Goal: Transaction & Acquisition: Purchase product/service

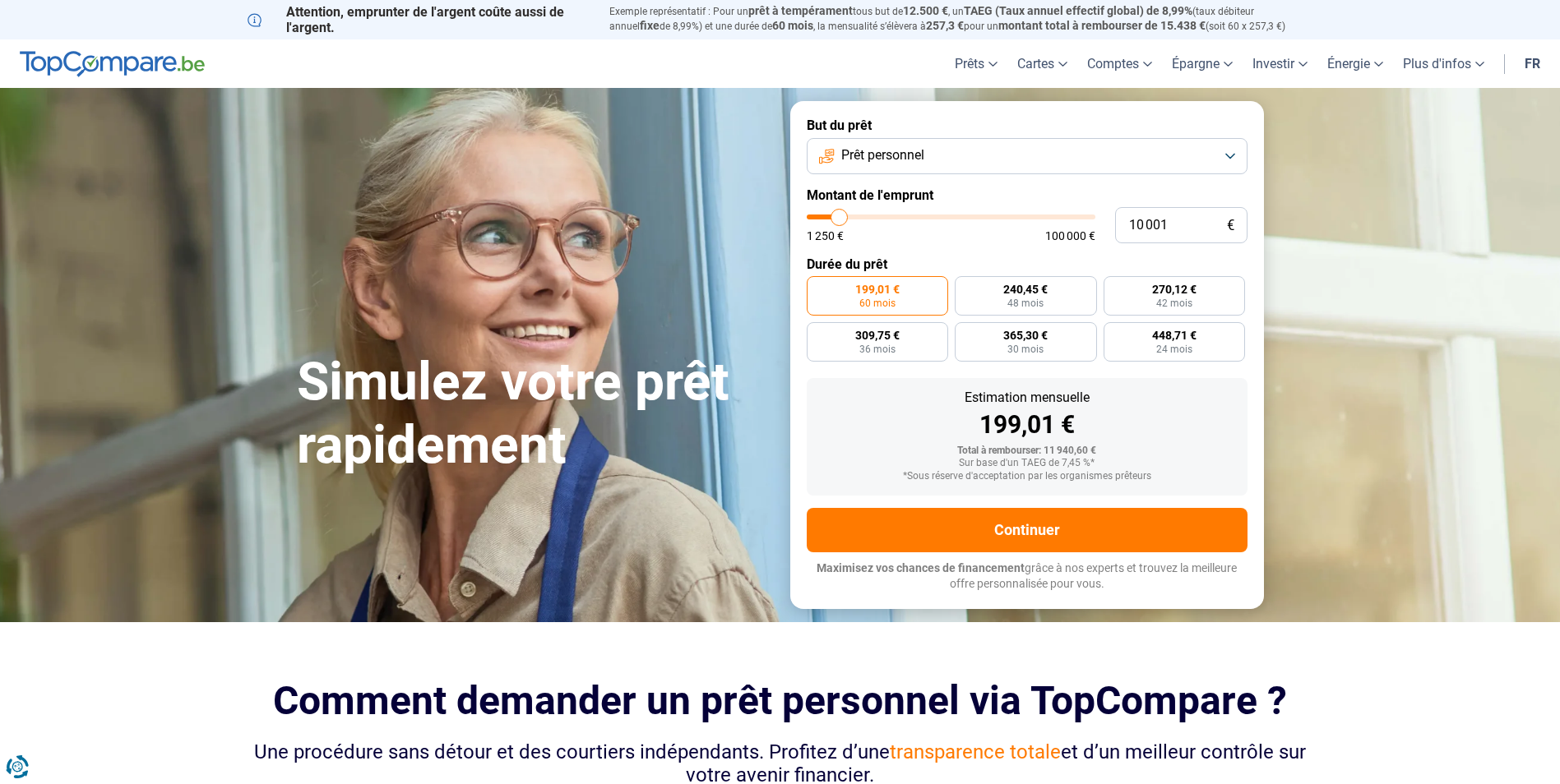
click at [873, 156] on span "Prêt personnel" at bounding box center [883, 155] width 83 height 18
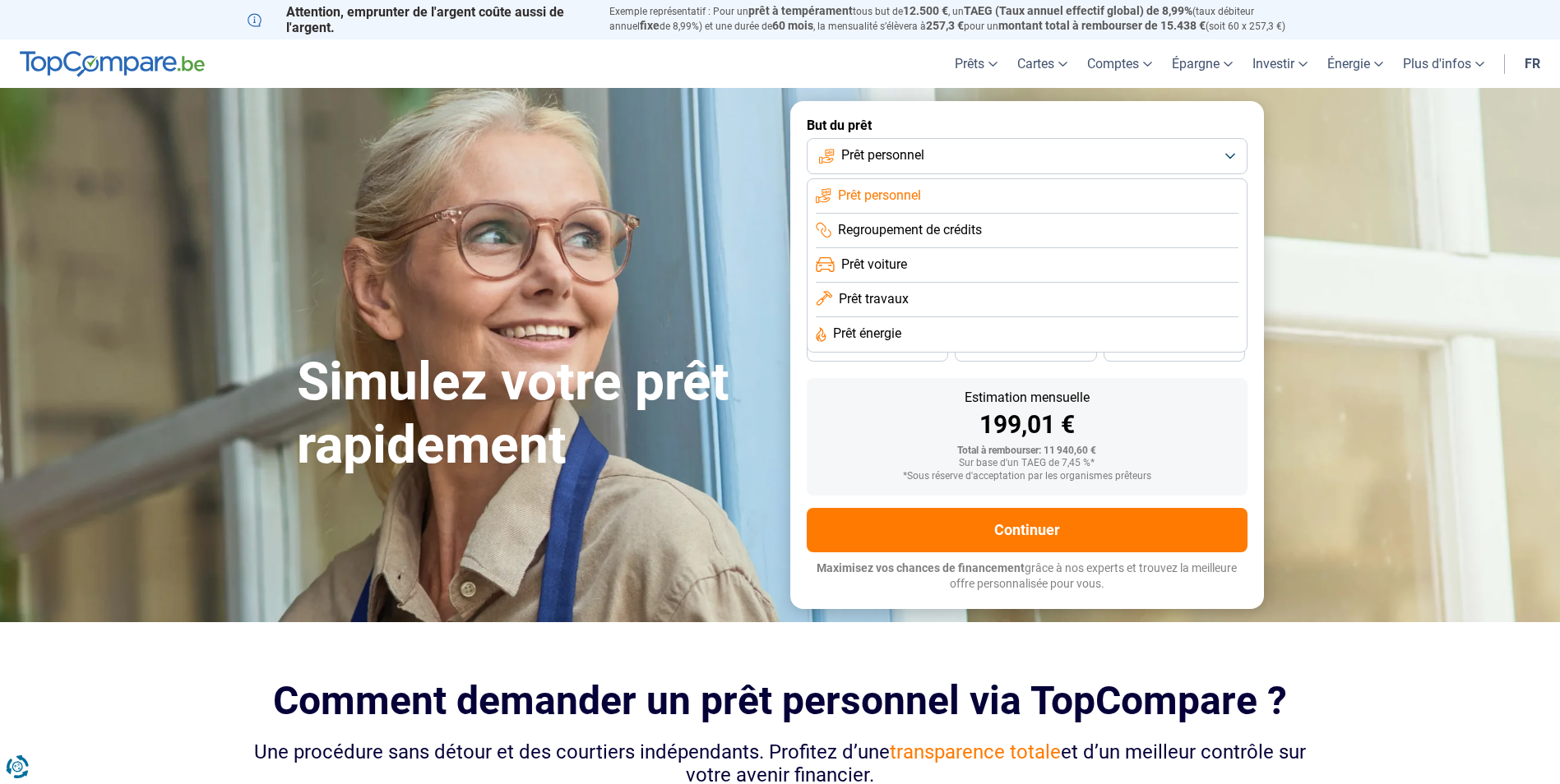
click at [885, 299] on span "Prêt travaux" at bounding box center [873, 299] width 70 height 18
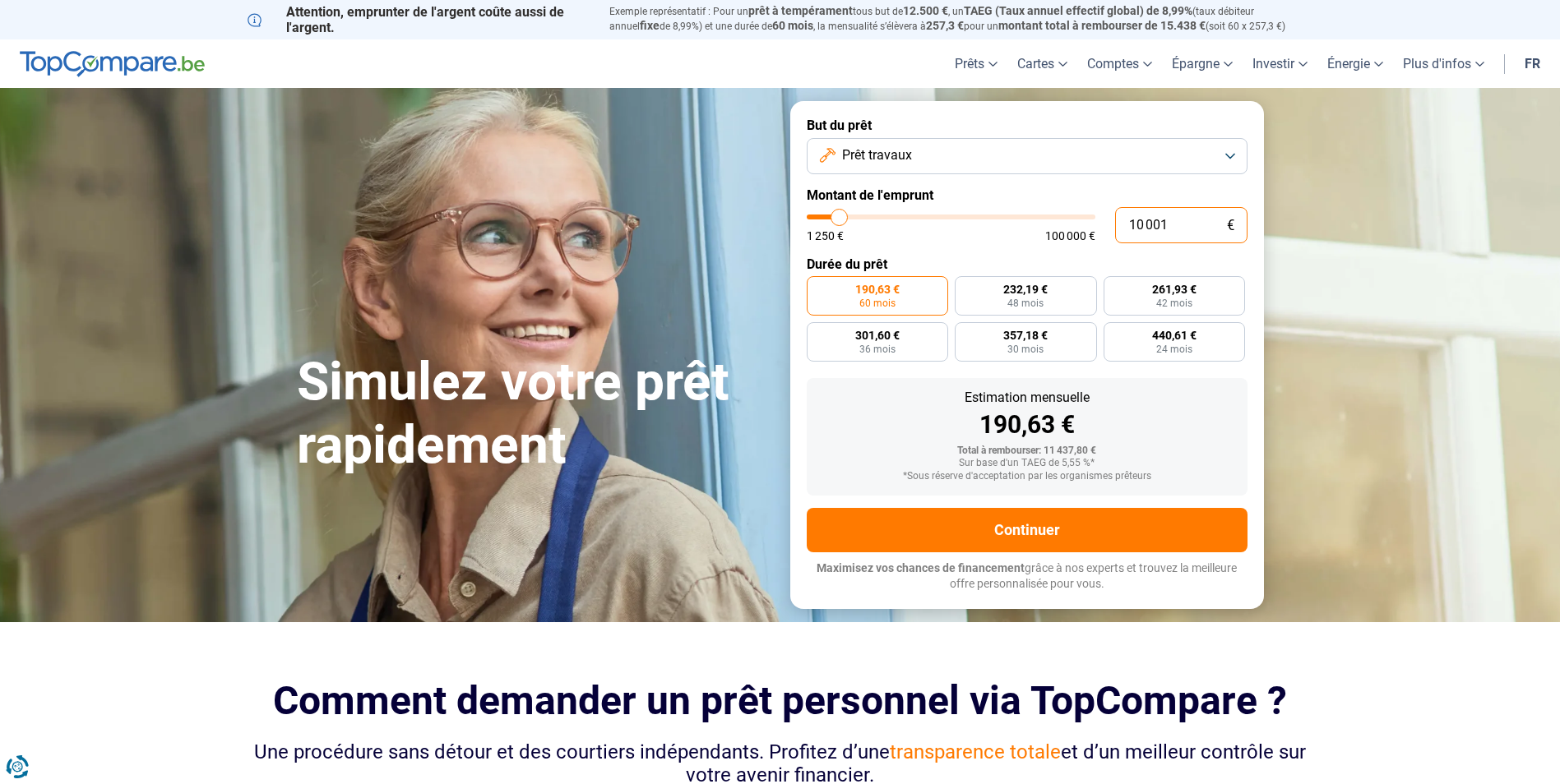
drag, startPoint x: 1182, startPoint y: 223, endPoint x: 1027, endPoint y: 225, distance: 155.0
click at [1029, 232] on div "10 001 € 1 250 € 100 000 €" at bounding box center [1027, 225] width 441 height 36
type input "5"
type input "1250"
type input "50"
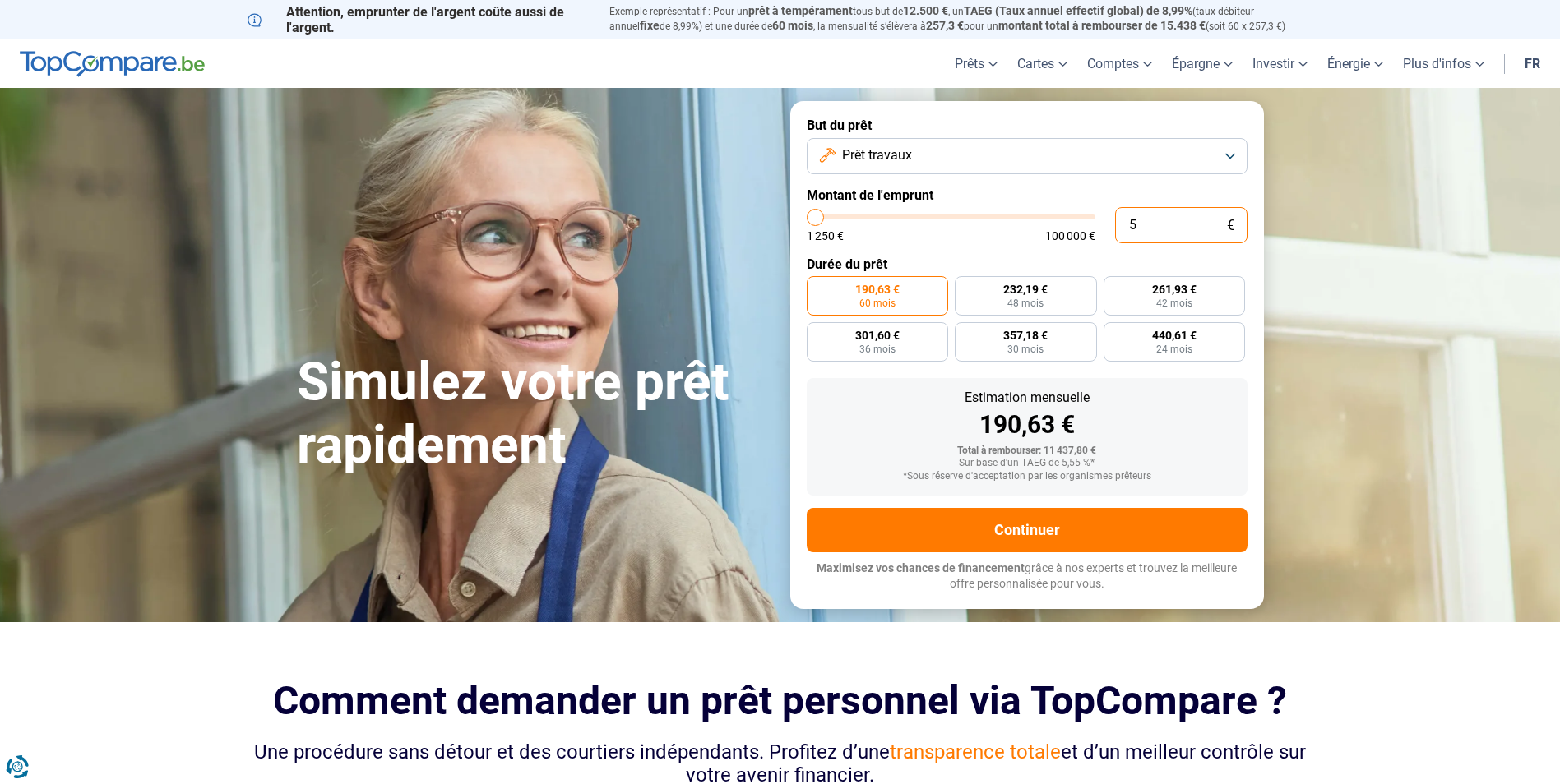
type input "1250"
type input "500"
type input "1250"
type input "5 000"
type input "5000"
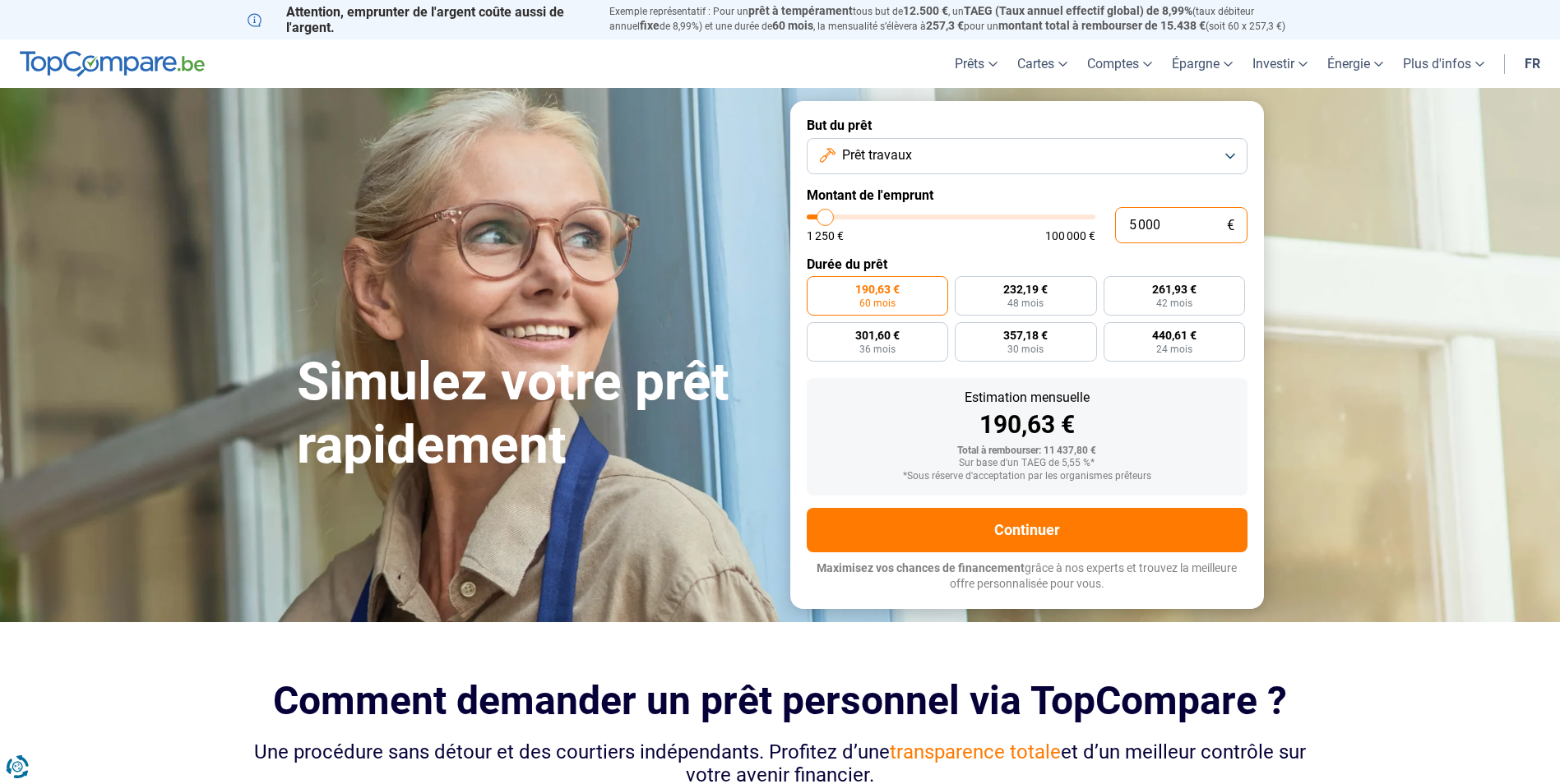
type input "50 000"
type input "50000"
type input "500 000"
type input "100000"
type input "50 000"
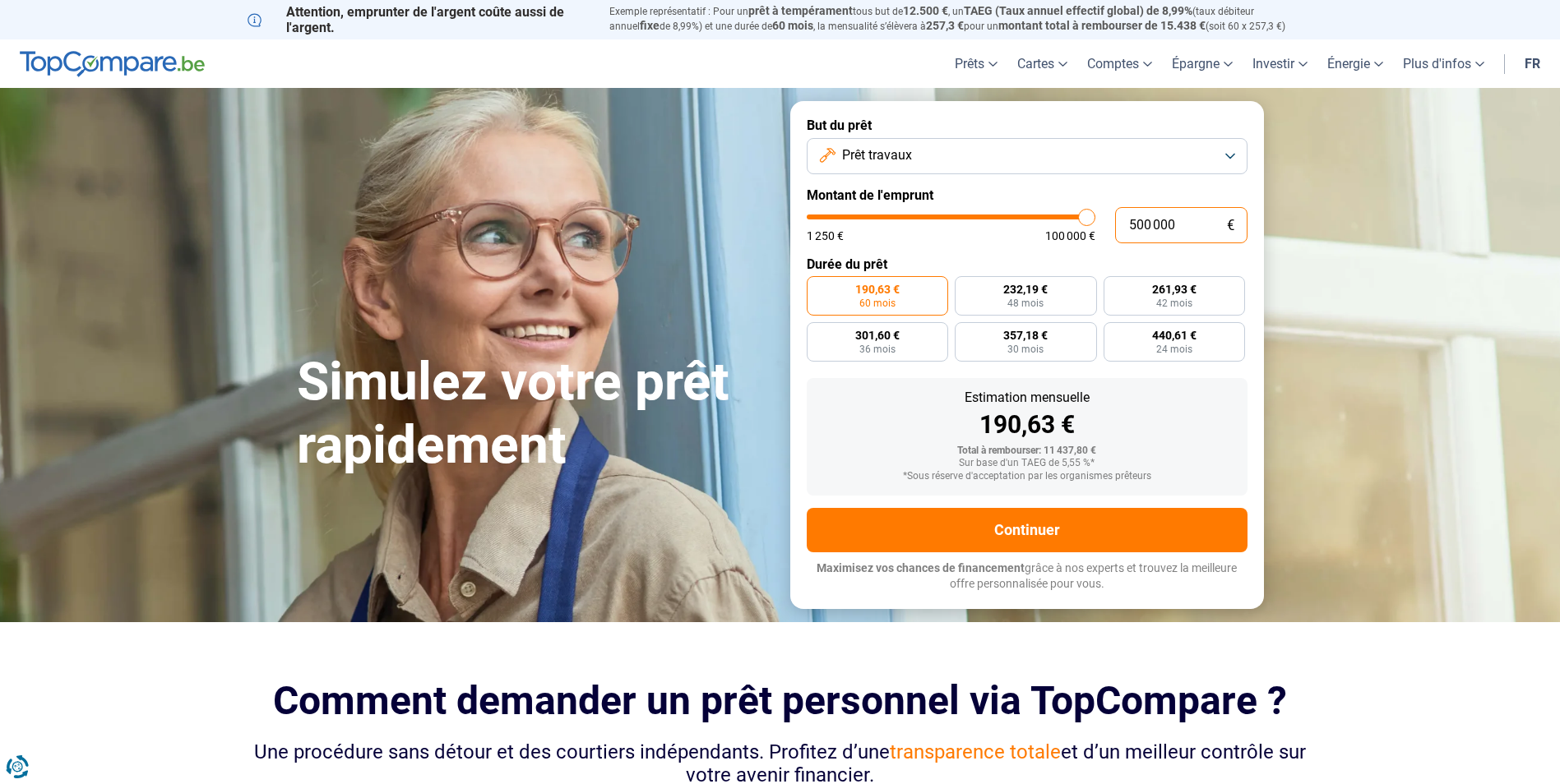
type input "50000"
radio input "false"
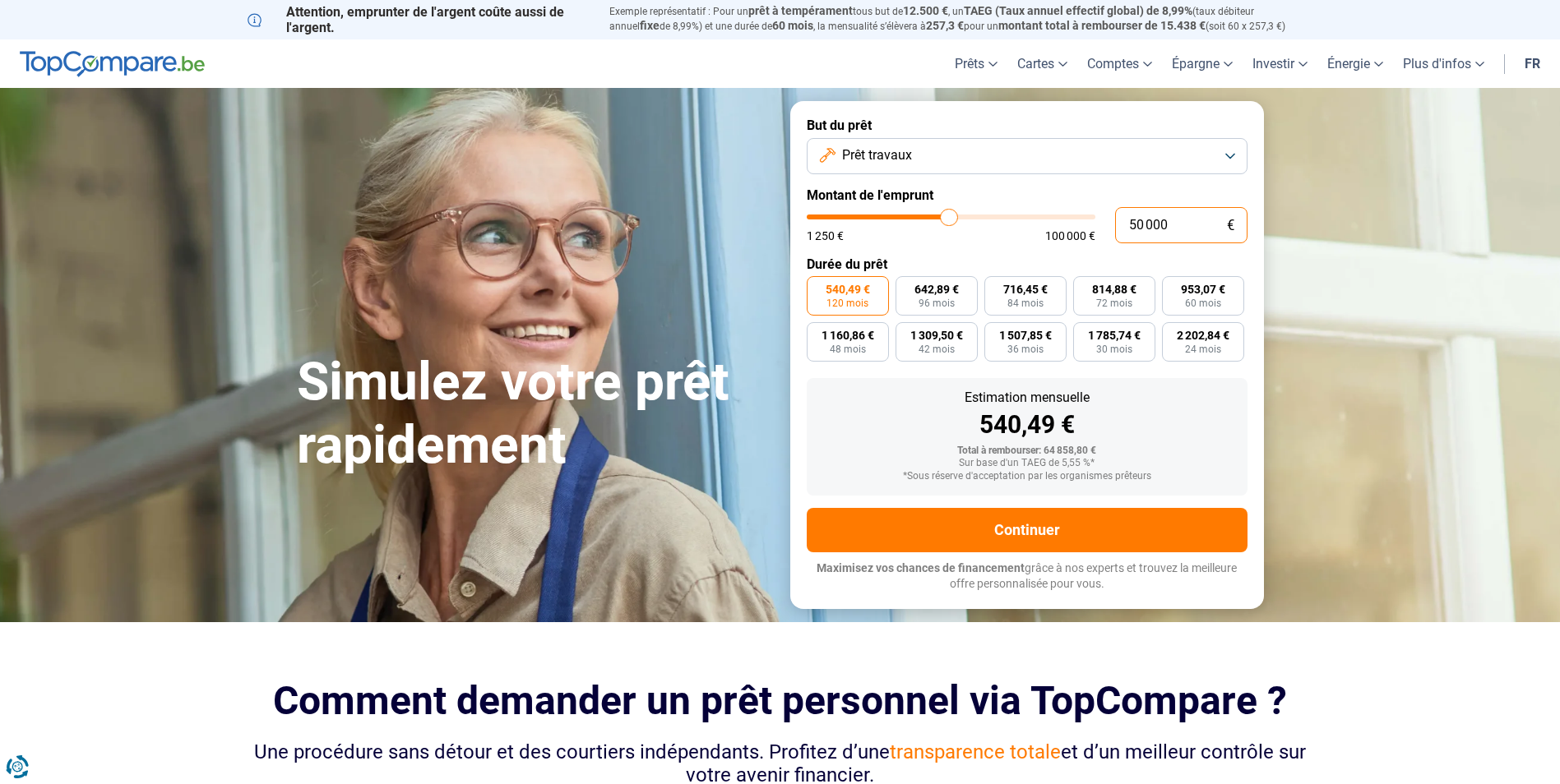
type input "5 000"
type input "5000"
type input "500"
type input "1250"
type input "50"
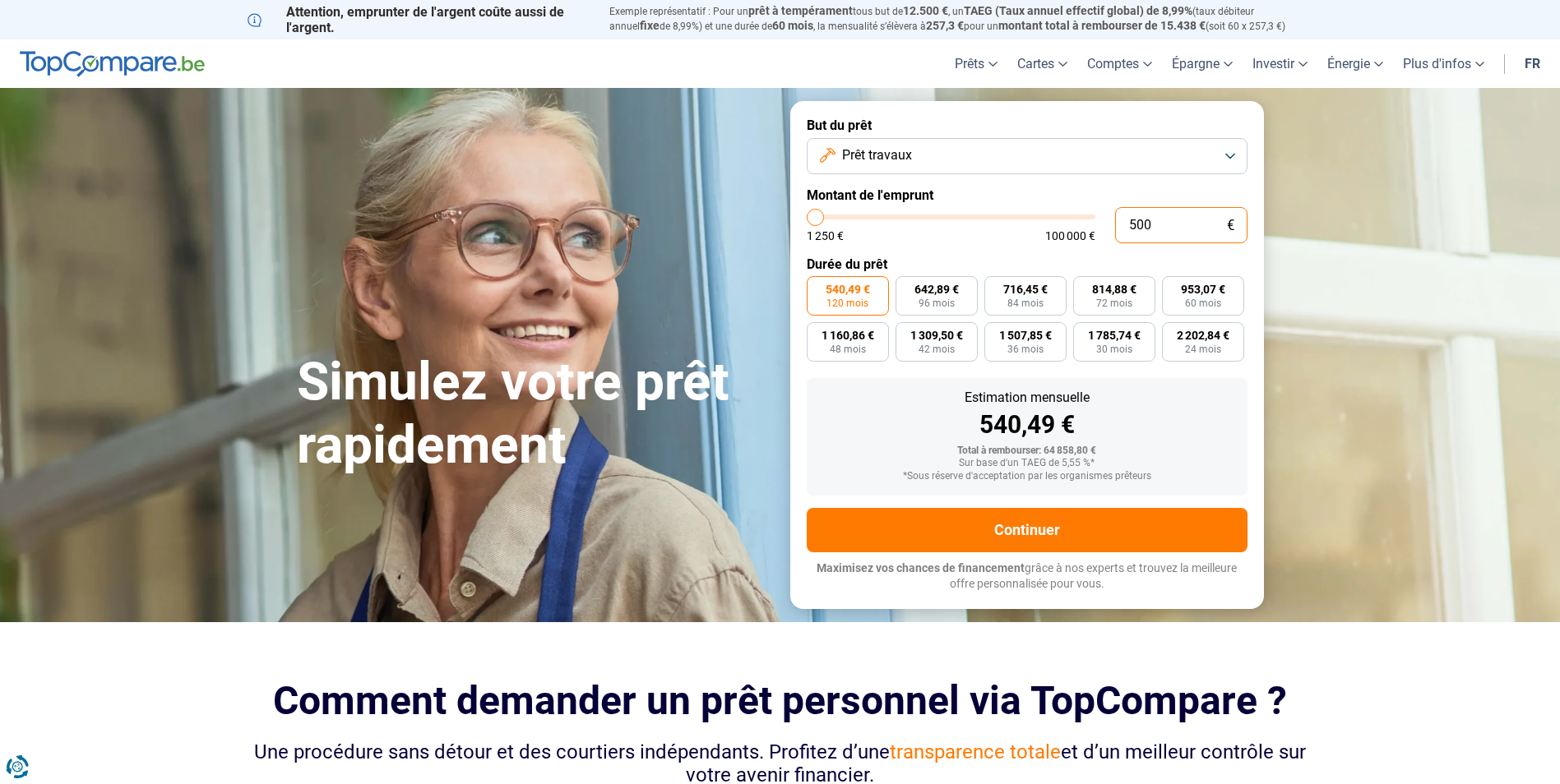
type input "1250"
type input "5"
type input "1250"
type input "51"
type input "1250"
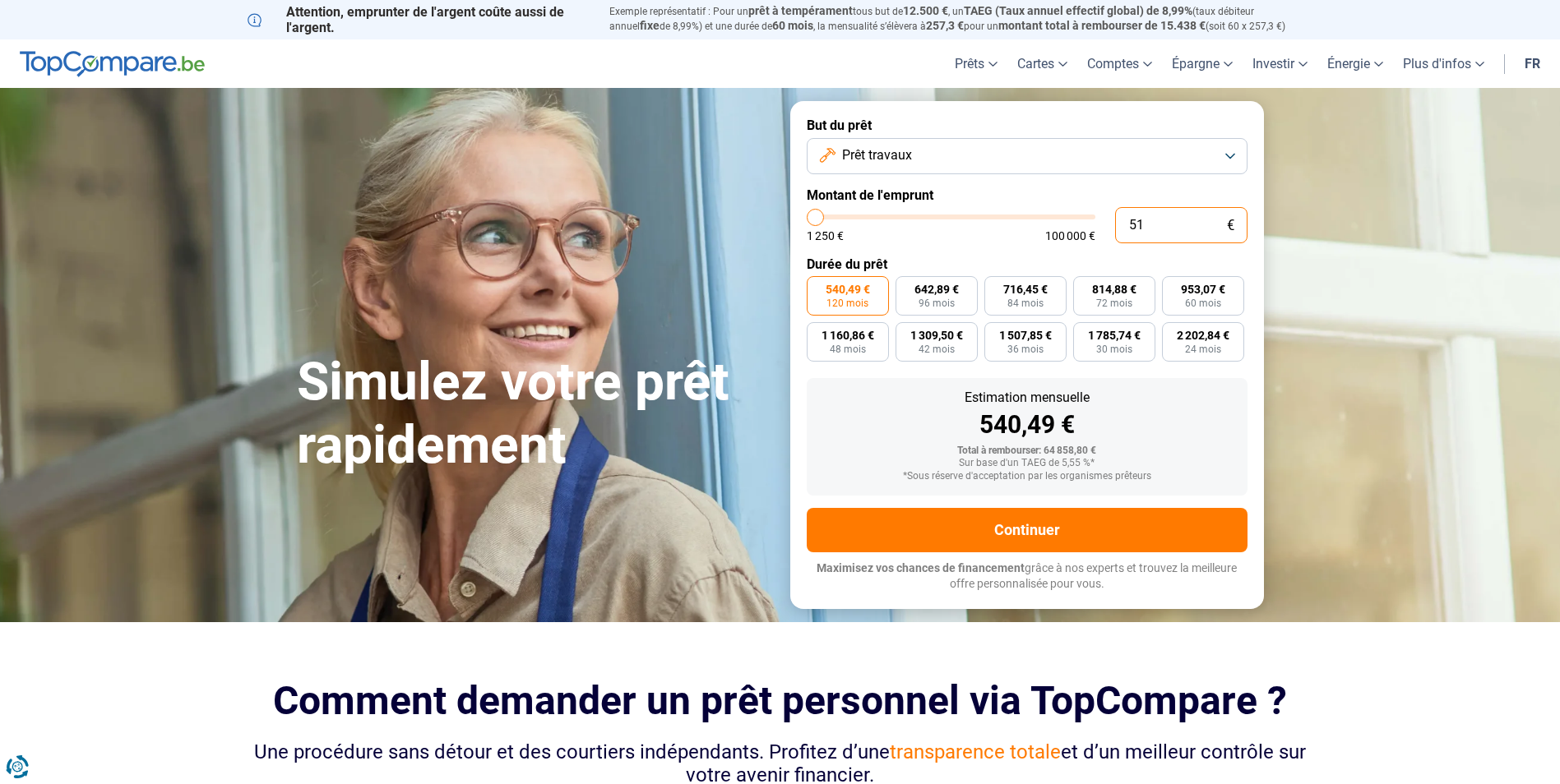
type input "510"
type input "1250"
type input "5 100"
type input "5000"
radio input "true"
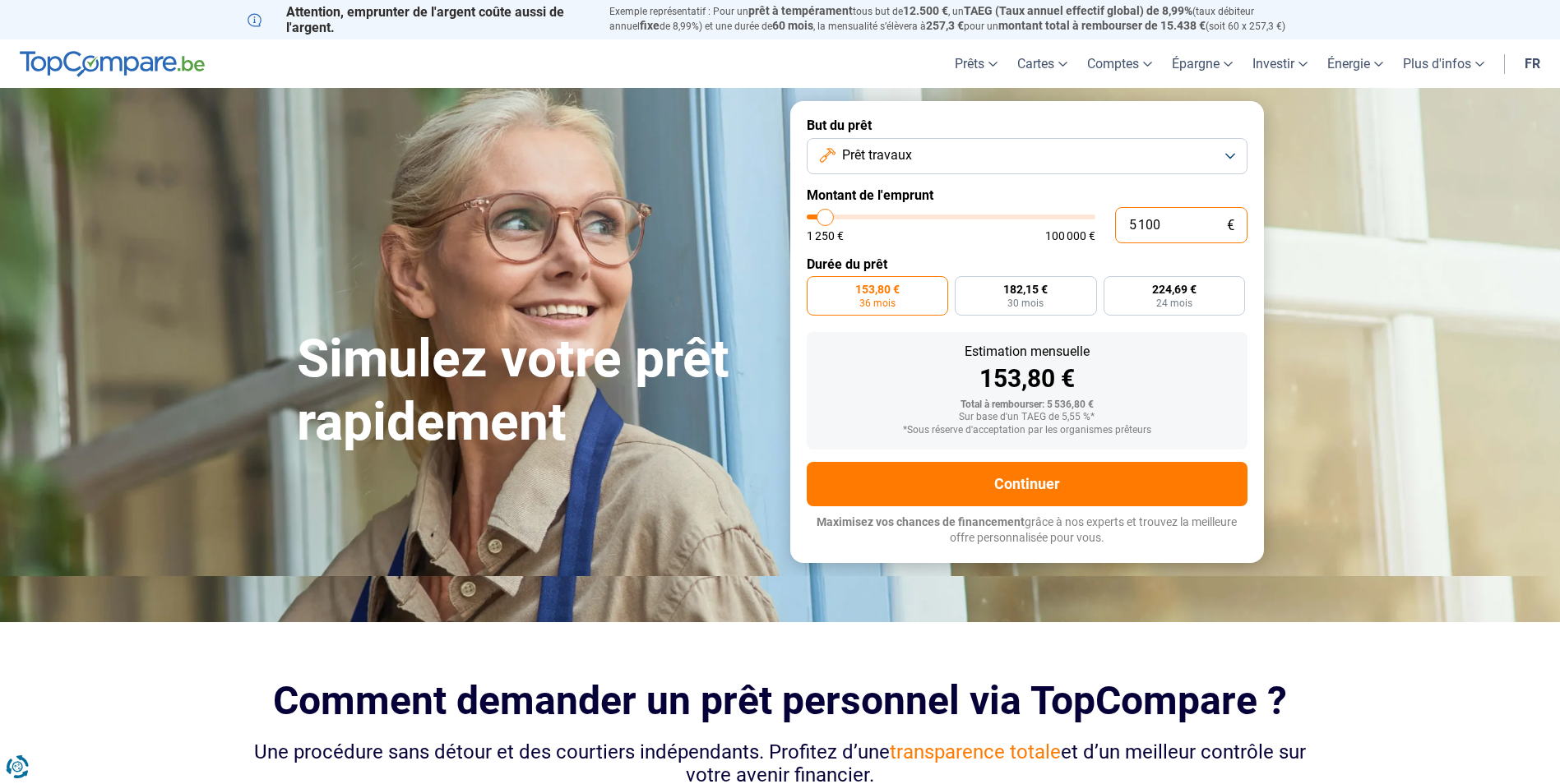
type input "51 000"
type input "51000"
radio input "false"
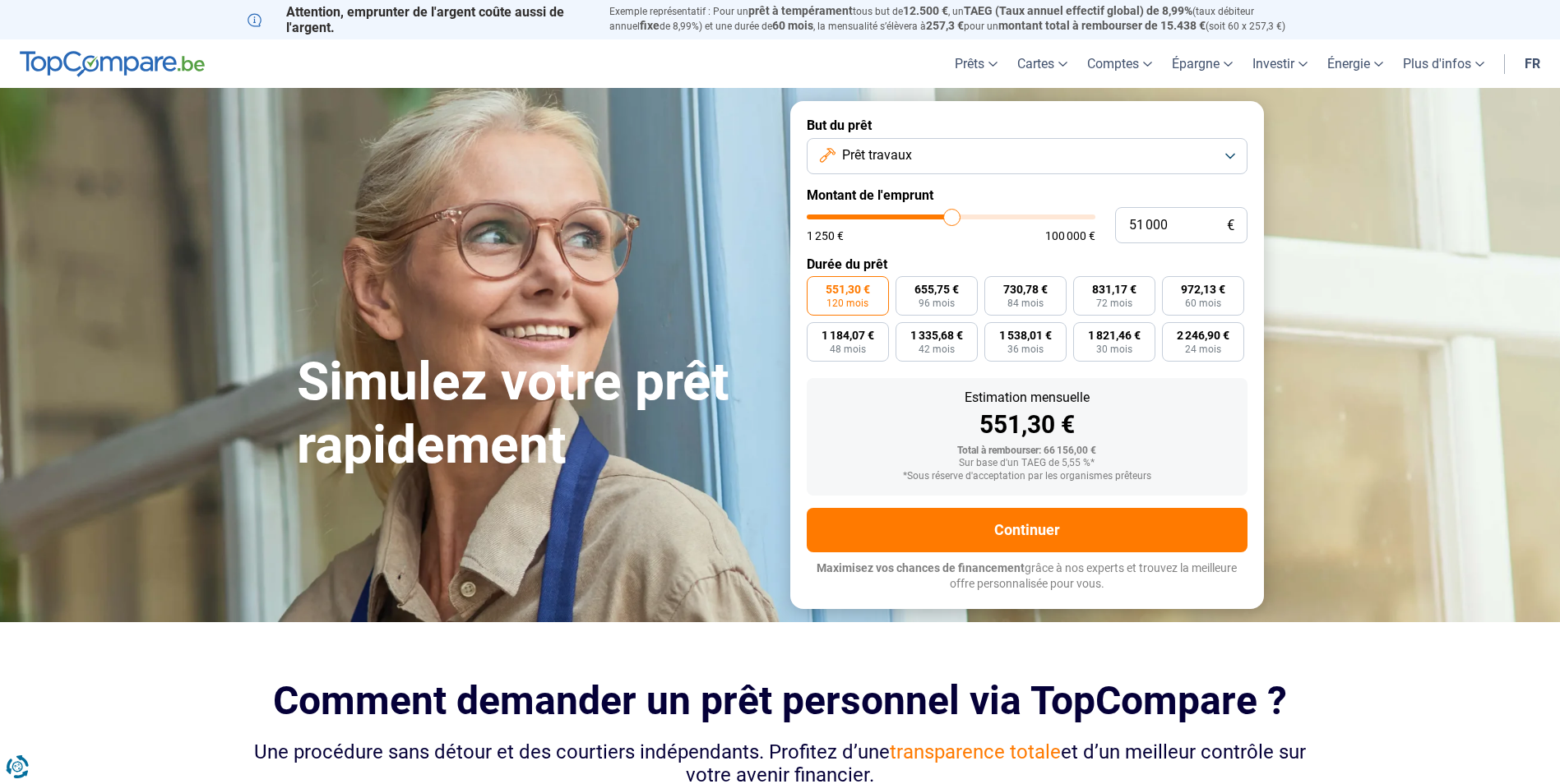
click at [1230, 150] on button "Prêt travaux" at bounding box center [1027, 156] width 441 height 36
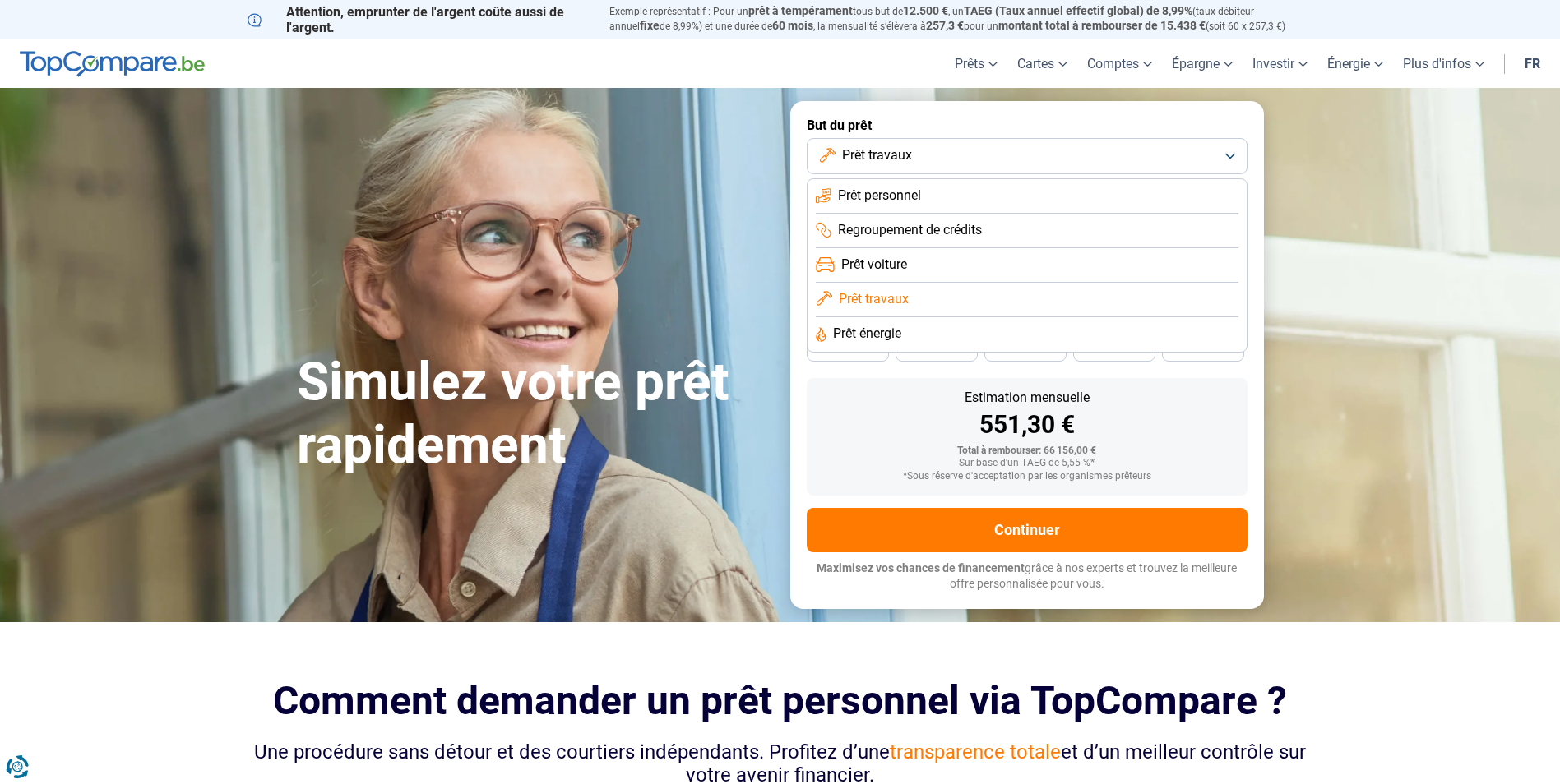
click at [890, 300] on span "Prêt travaux" at bounding box center [873, 299] width 70 height 18
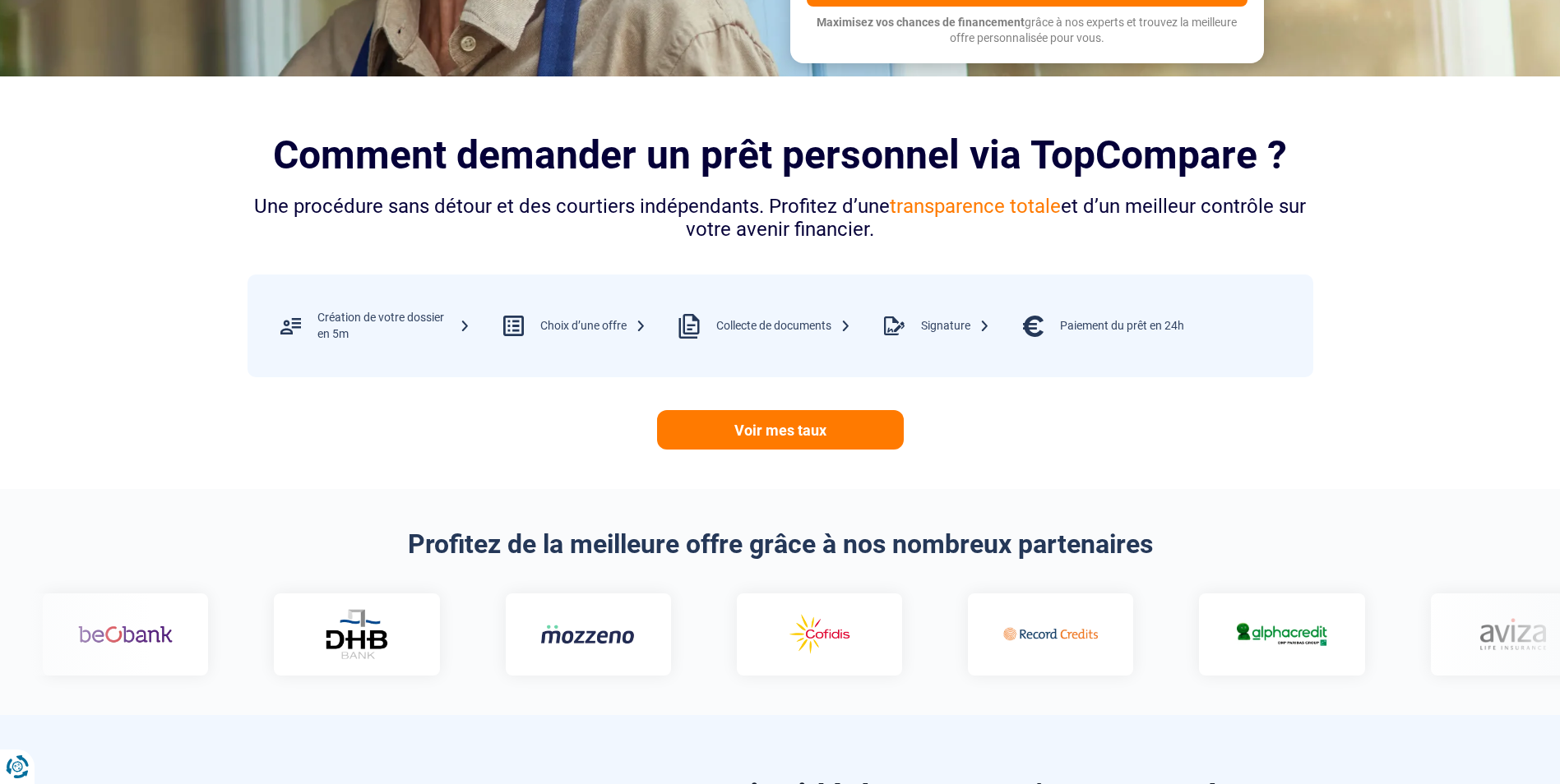
scroll to position [575, 0]
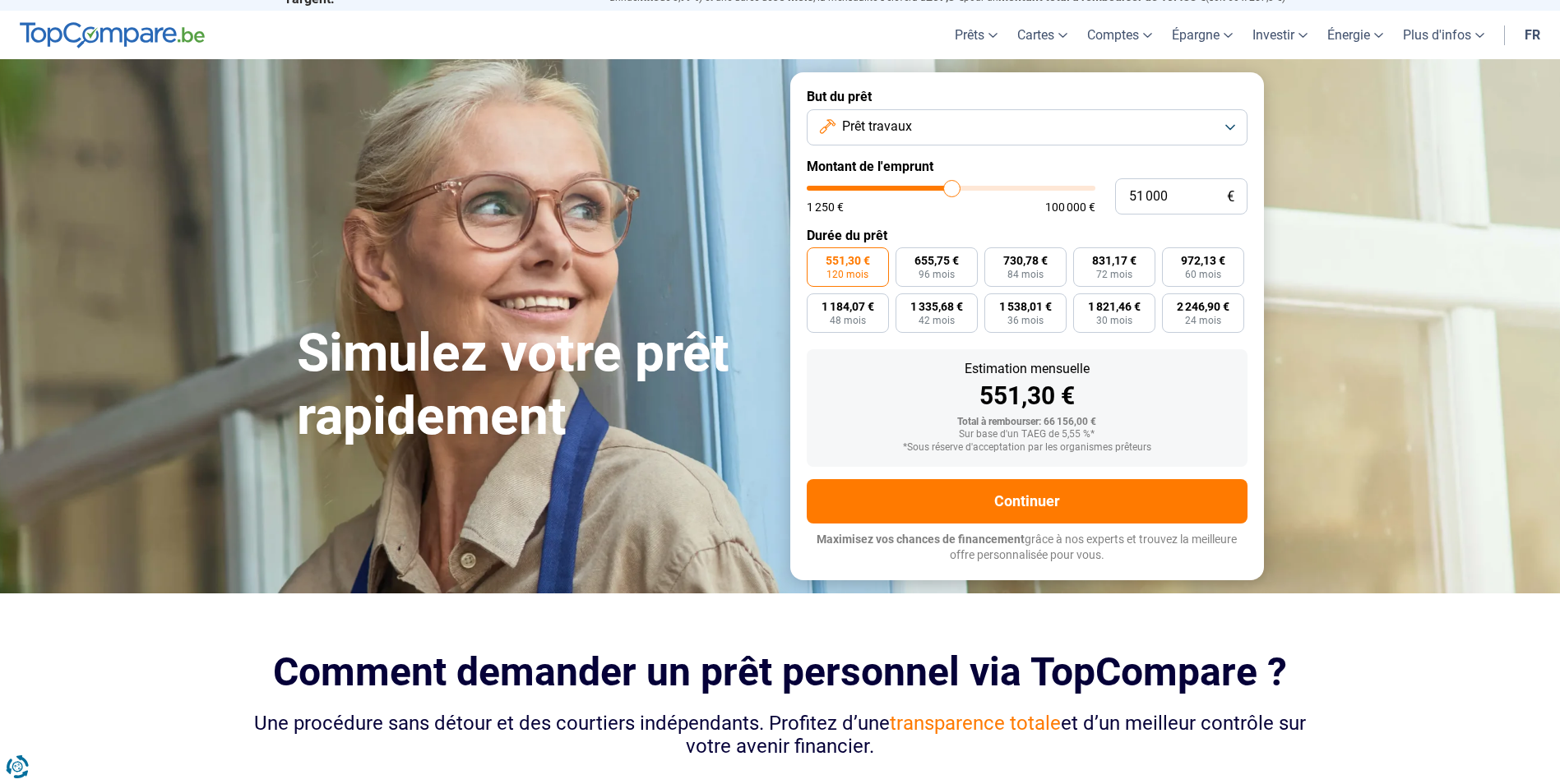
scroll to position [0, 0]
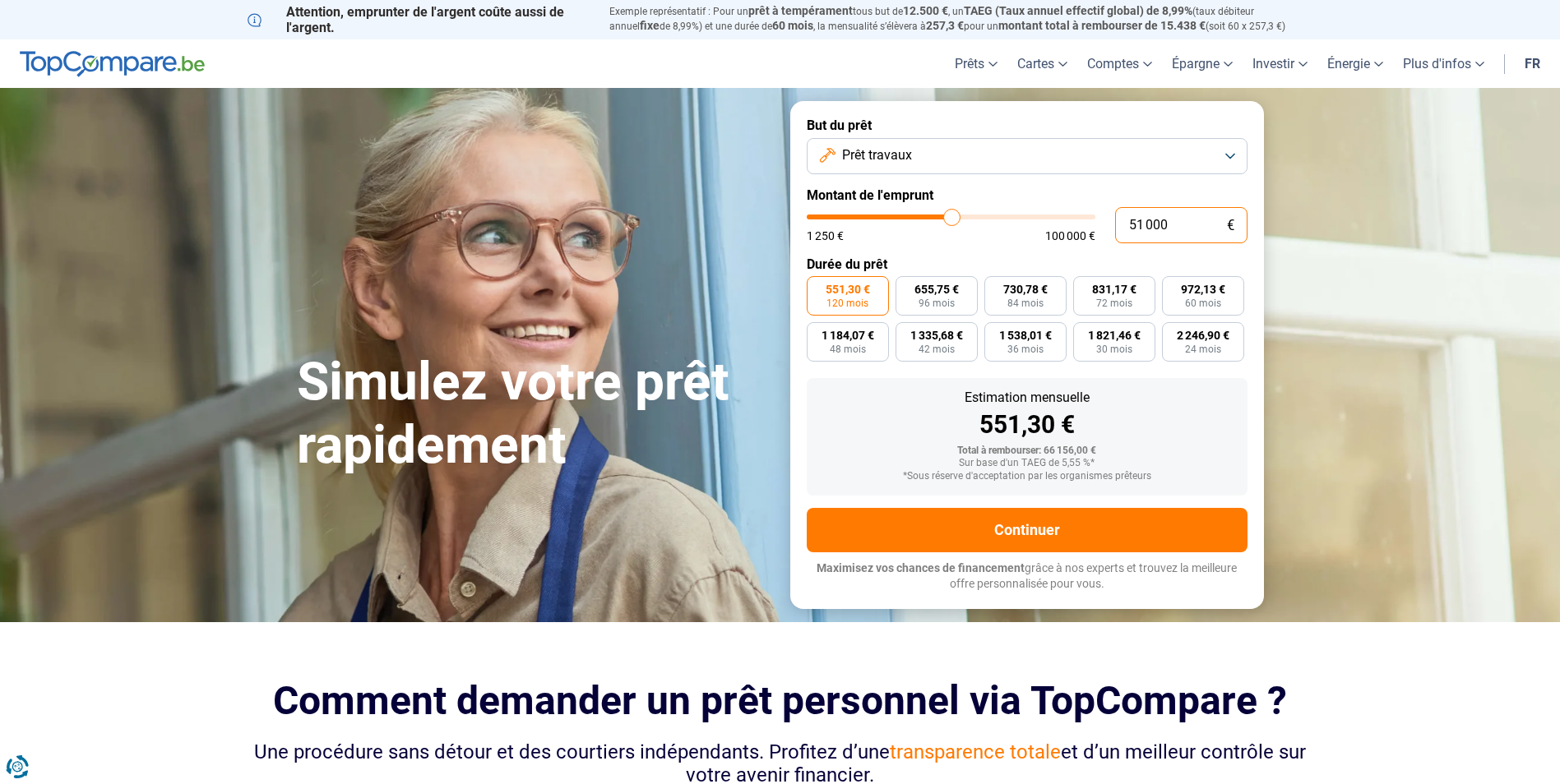
drag, startPoint x: 1139, startPoint y: 223, endPoint x: 1332, endPoint y: 281, distance: 201.5
click at [1140, 222] on input "51 000" at bounding box center [1181, 225] width 132 height 36
type input "5 000"
type input "5000"
type input "50 000"
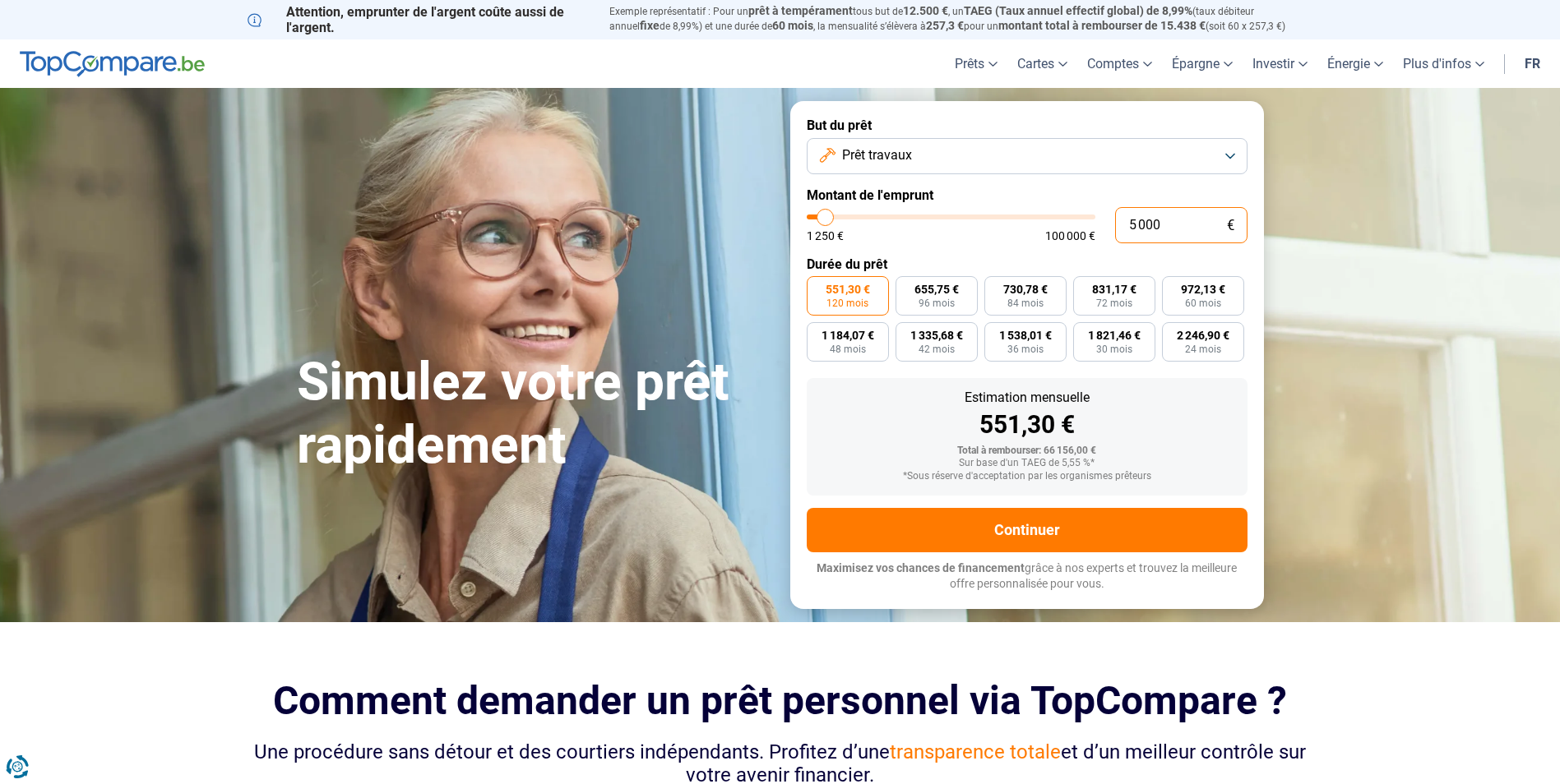
type input "50000"
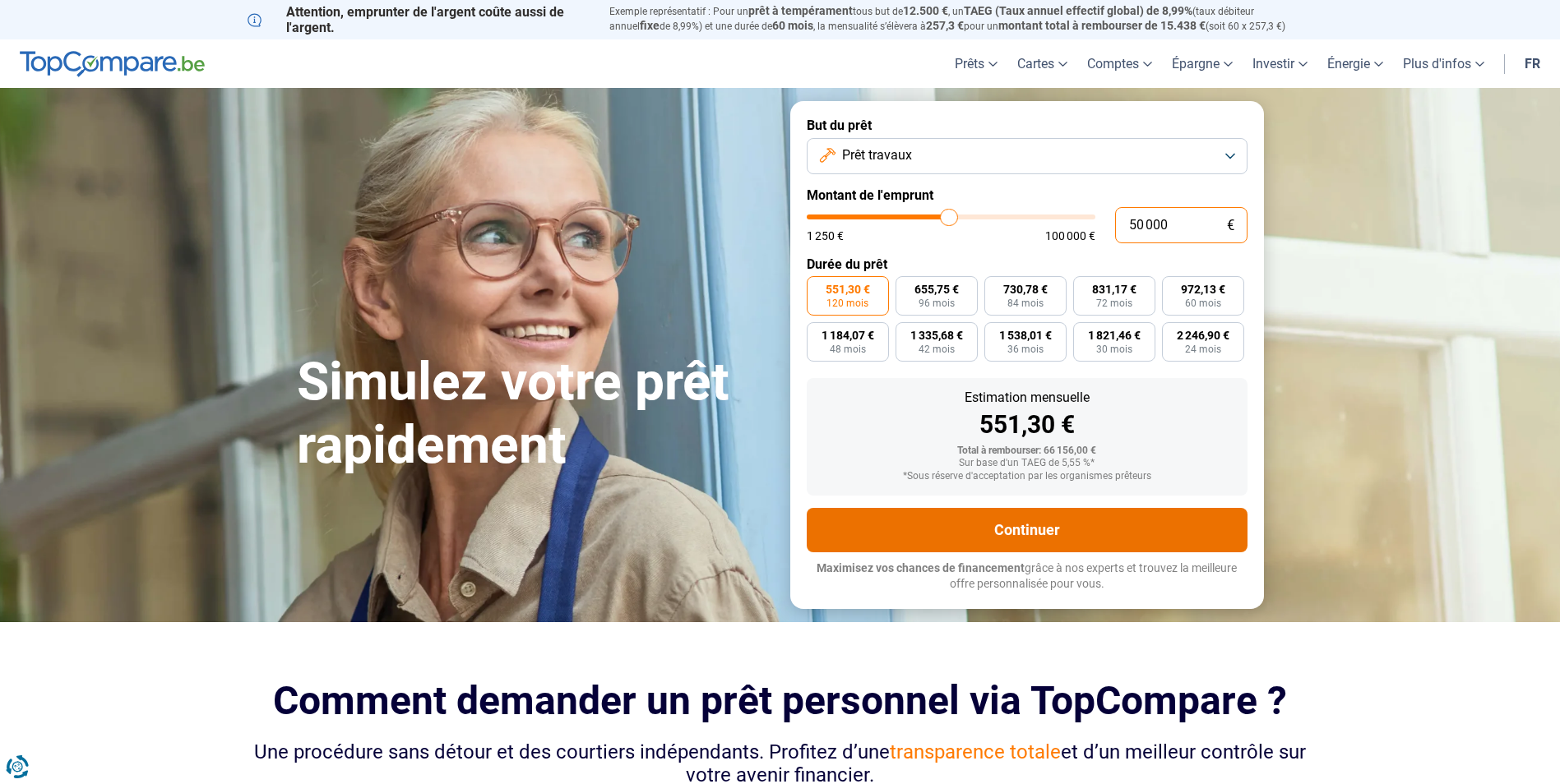
type input "50 000"
click at [1103, 537] on button "Continuer" at bounding box center [1027, 530] width 441 height 44
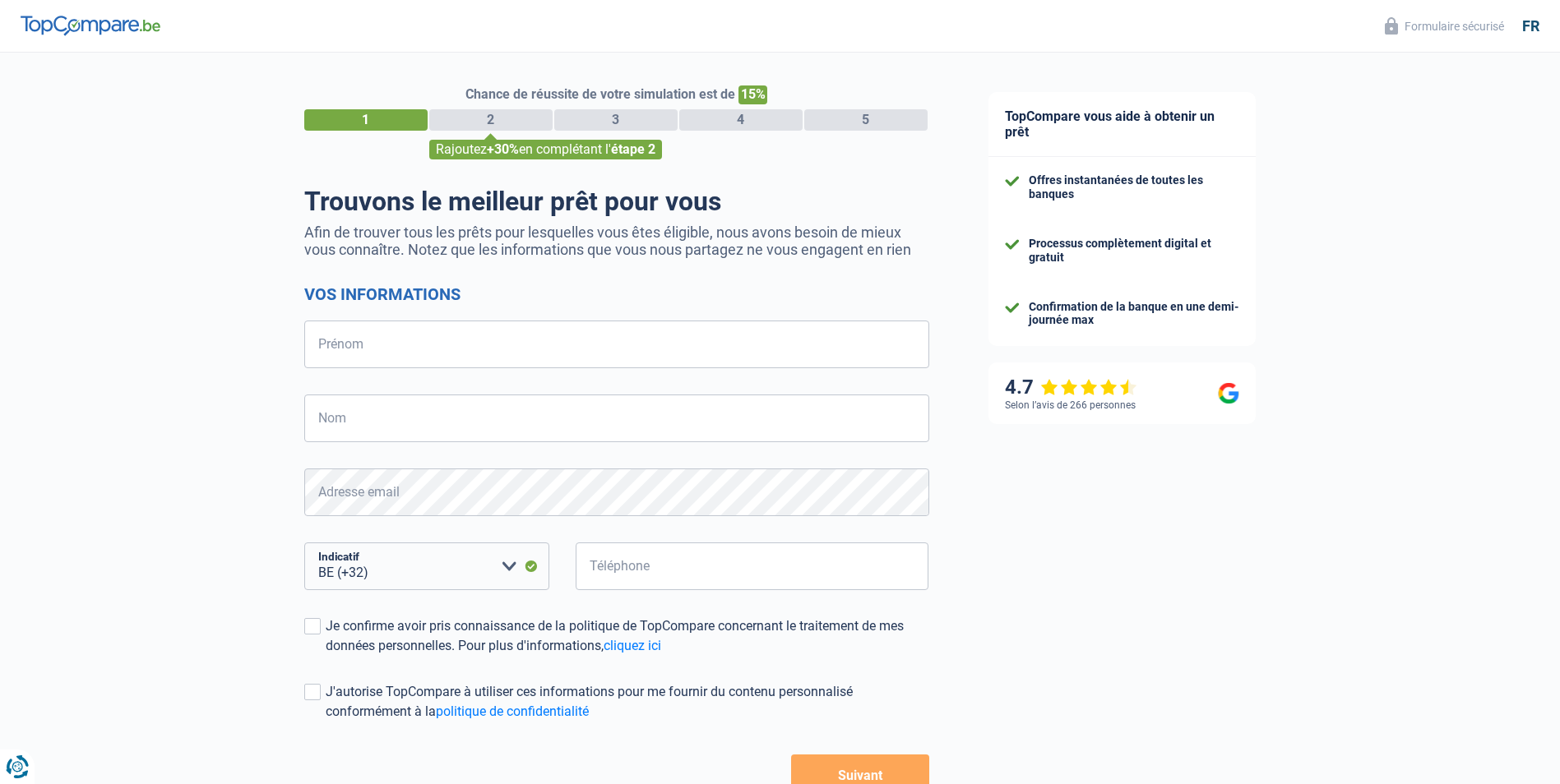
select select "32"
